Goal: Information Seeking & Learning: Learn about a topic

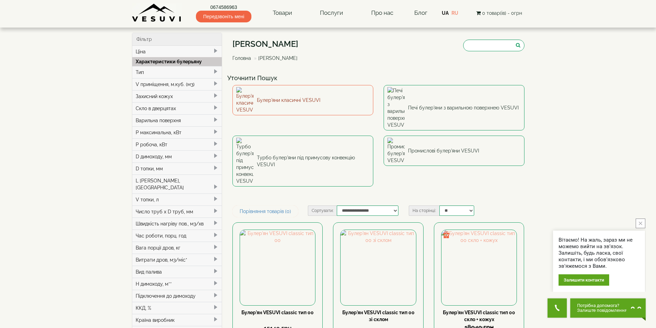
click at [298, 93] on link "Булер'яни класичні VESUVI" at bounding box center [302, 100] width 141 height 30
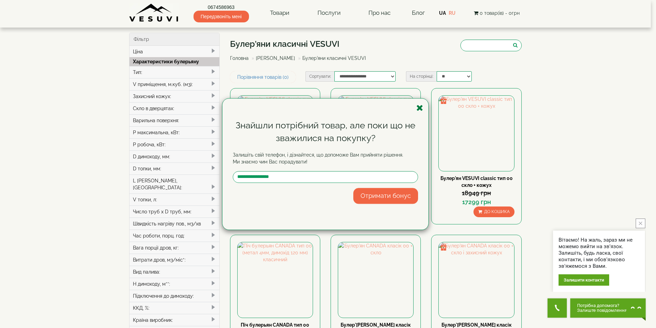
click at [422, 107] on icon "button" at bounding box center [419, 108] width 7 height 9
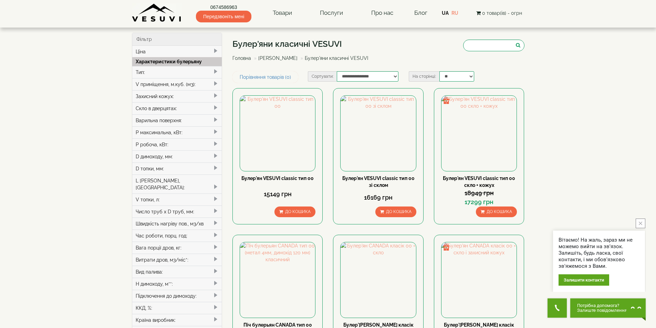
click at [240, 58] on link "Головна" at bounding box center [241, 58] width 19 height 6
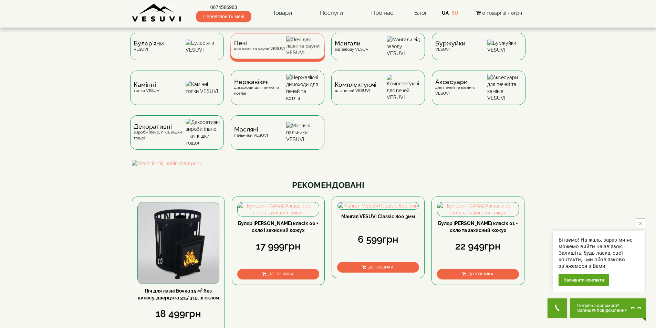
click at [277, 43] on div "Печі для лазні та сауни VESUVI" at bounding box center [277, 46] width 95 height 26
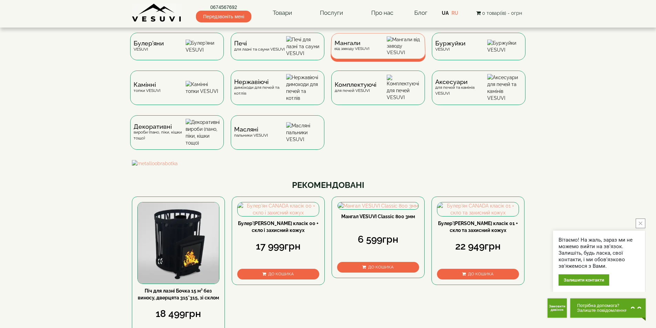
click at [365, 56] on div "Мангали від заводу VESUVI" at bounding box center [377, 46] width 95 height 26
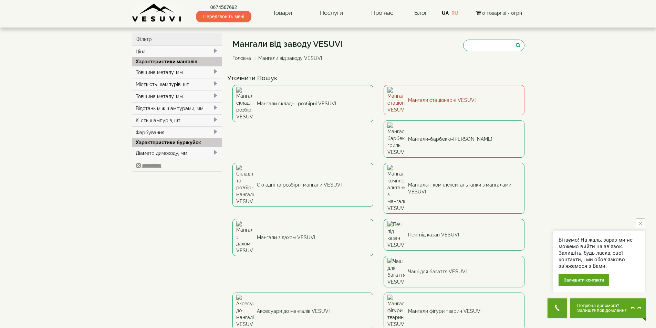
click at [451, 99] on link "Мангали стаціонарні VESUVI" at bounding box center [453, 100] width 141 height 30
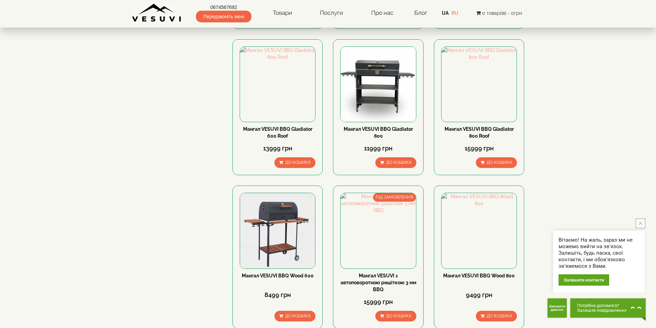
scroll to position [344, 0]
